Goal: Information Seeking & Learning: Learn about a topic

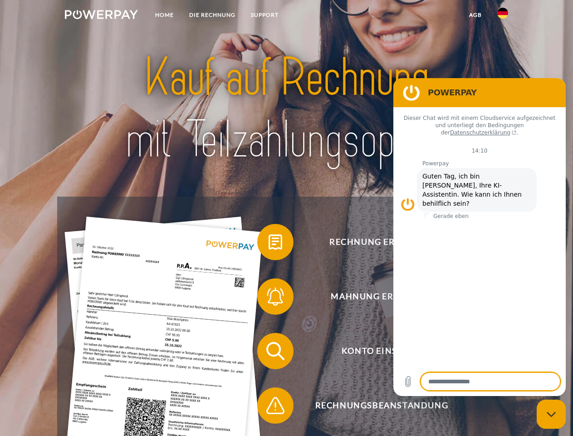
click at [101, 16] on img at bounding box center [101, 14] width 73 height 9
click at [503, 16] on img at bounding box center [503, 13] width 11 height 11
click at [475, 15] on link "agb" at bounding box center [476, 15] width 28 height 16
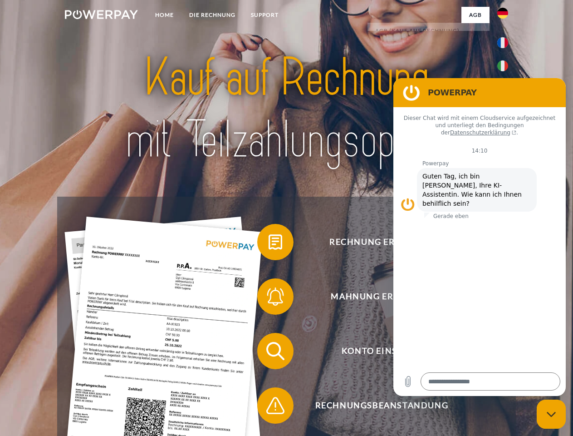
click at [269, 244] on span at bounding box center [261, 241] width 45 height 45
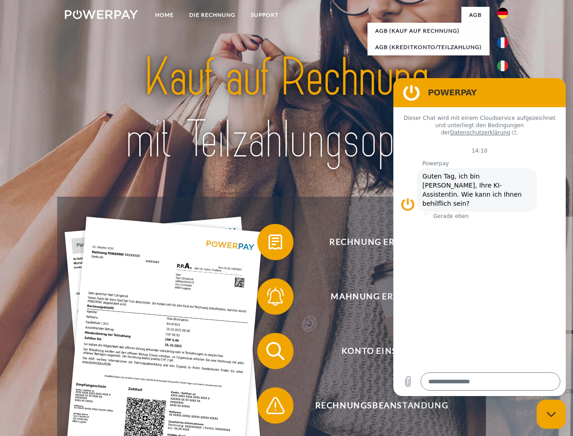
click at [269, 298] on div "Rechnung erhalten? Mahnung erhalten? Konto einsehen" at bounding box center [286, 378] width 459 height 363
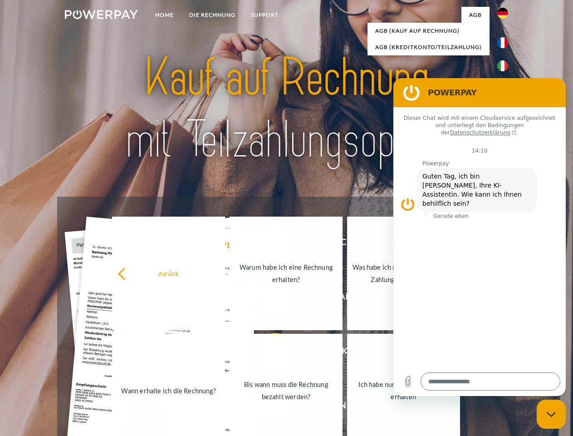
click at [269, 353] on link "Bis wann muss die Rechnung bezahlt werden?" at bounding box center [286, 390] width 113 height 113
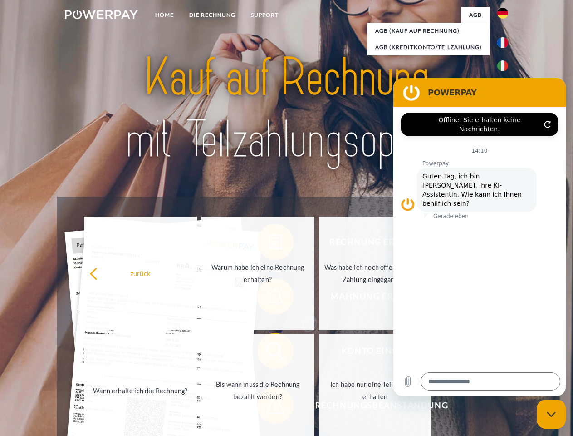
click at [269, 407] on span at bounding box center [261, 405] width 45 height 45
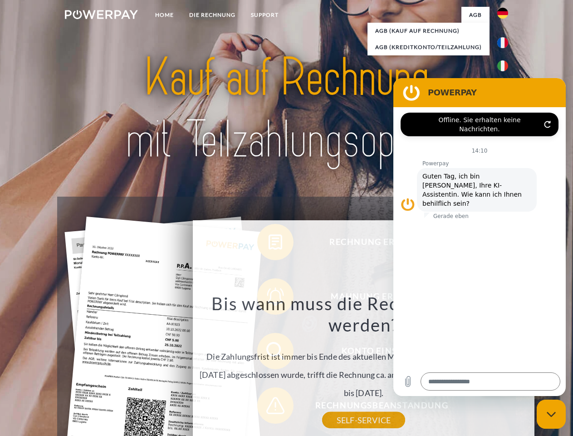
click at [552, 414] on icon "Messaging-Fenster schließen" at bounding box center [552, 414] width 10 height 6
type textarea "*"
